Goal: Navigation & Orientation: Find specific page/section

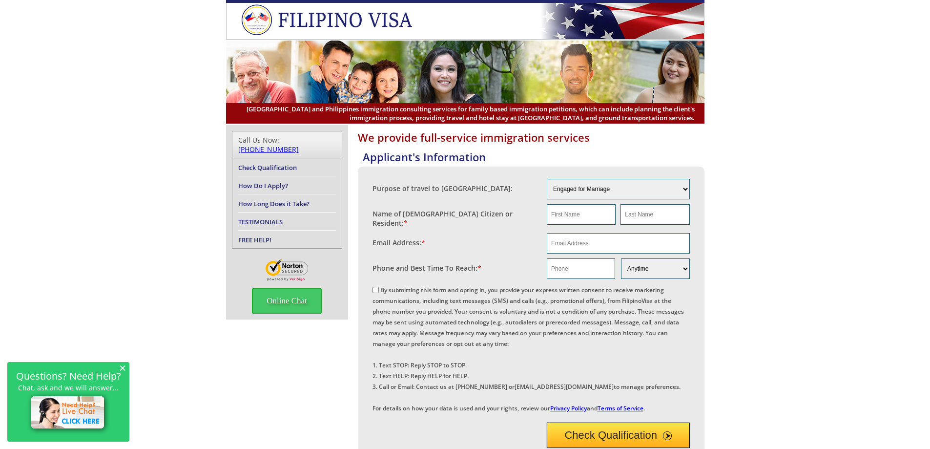
click at [264, 217] on li "TESTIMONIALS" at bounding box center [287, 221] width 98 height 18
click at [264, 217] on link "TESTIMONIALS" at bounding box center [260, 221] width 44 height 9
